Goal: Find specific page/section: Find specific page/section

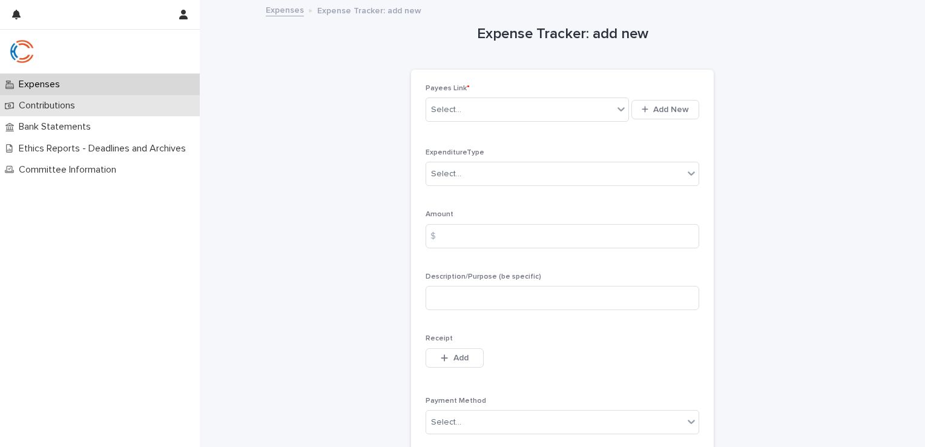
click at [48, 106] on p "Contributions" at bounding box center [49, 105] width 71 height 11
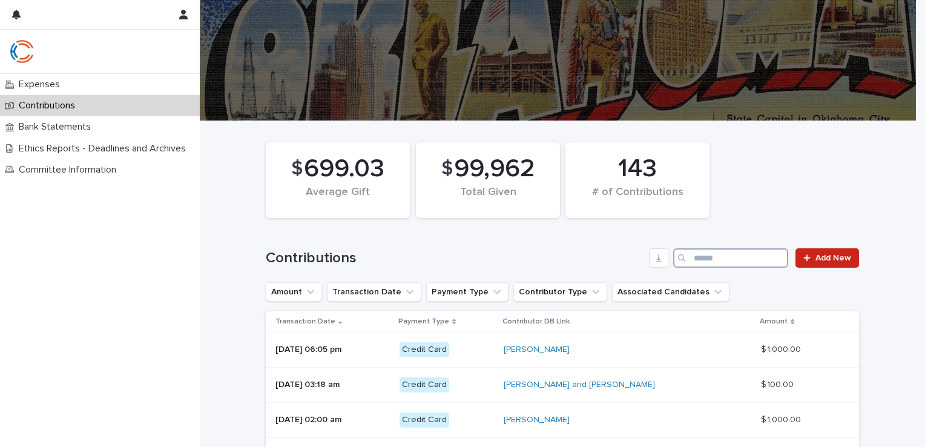
click at [713, 261] on input "Search" at bounding box center [730, 257] width 115 height 19
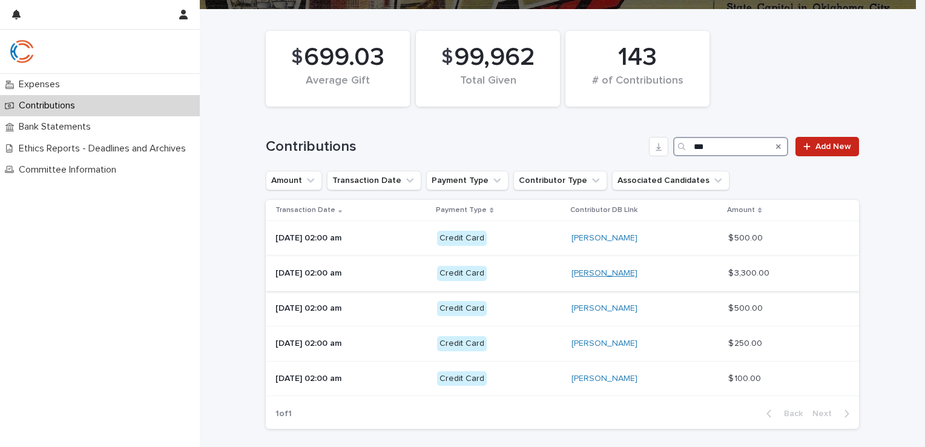
scroll to position [197, 0]
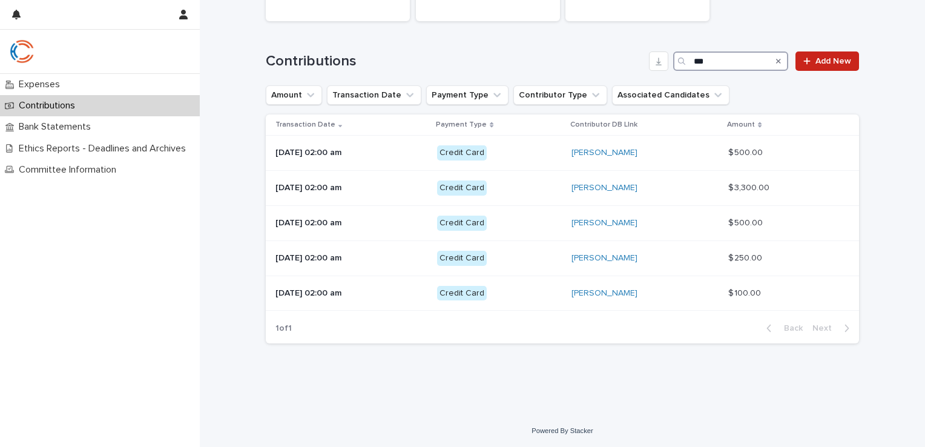
type input "***"
